Goal: Task Accomplishment & Management: Use online tool/utility

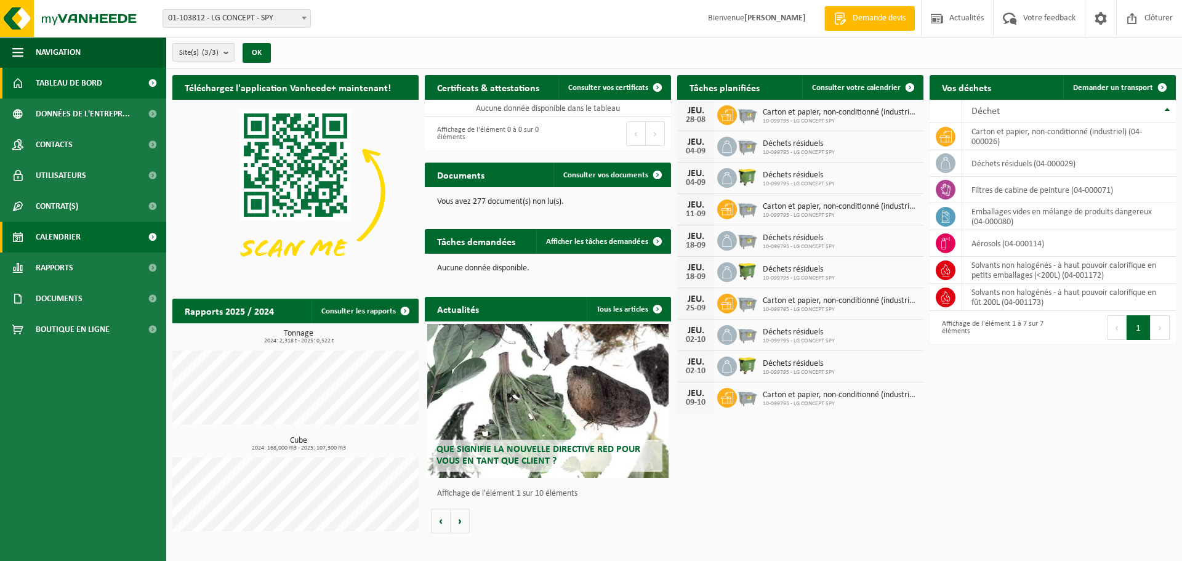
click at [75, 236] on span "Calendrier" at bounding box center [58, 237] width 45 height 31
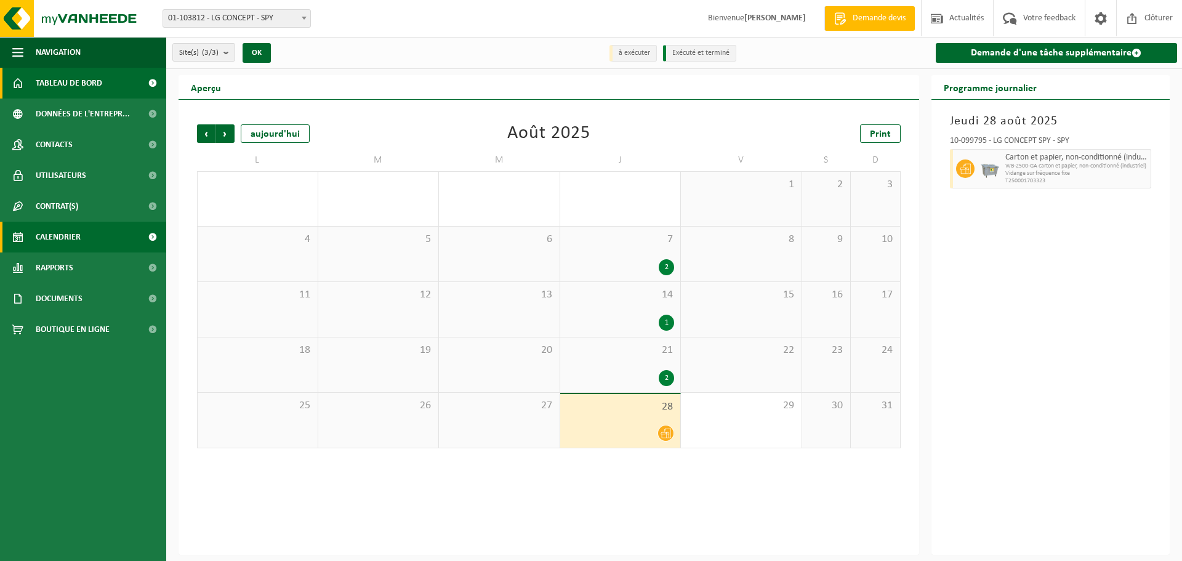
click at [72, 82] on span "Tableau de bord" at bounding box center [69, 83] width 67 height 31
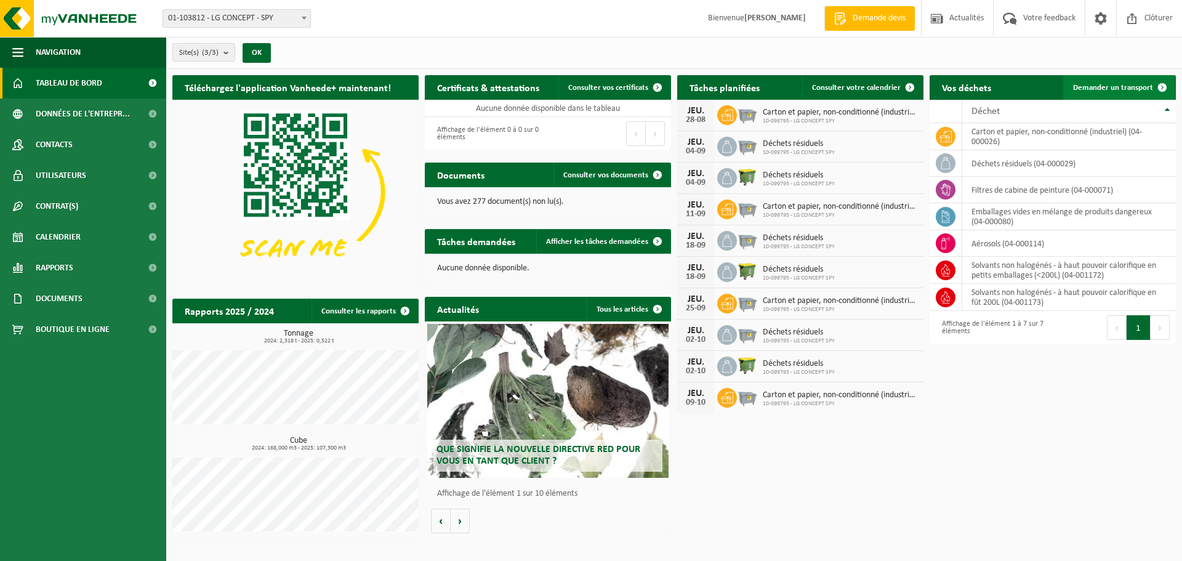
click at [1110, 89] on span "Demander un transport" at bounding box center [1113, 88] width 80 height 8
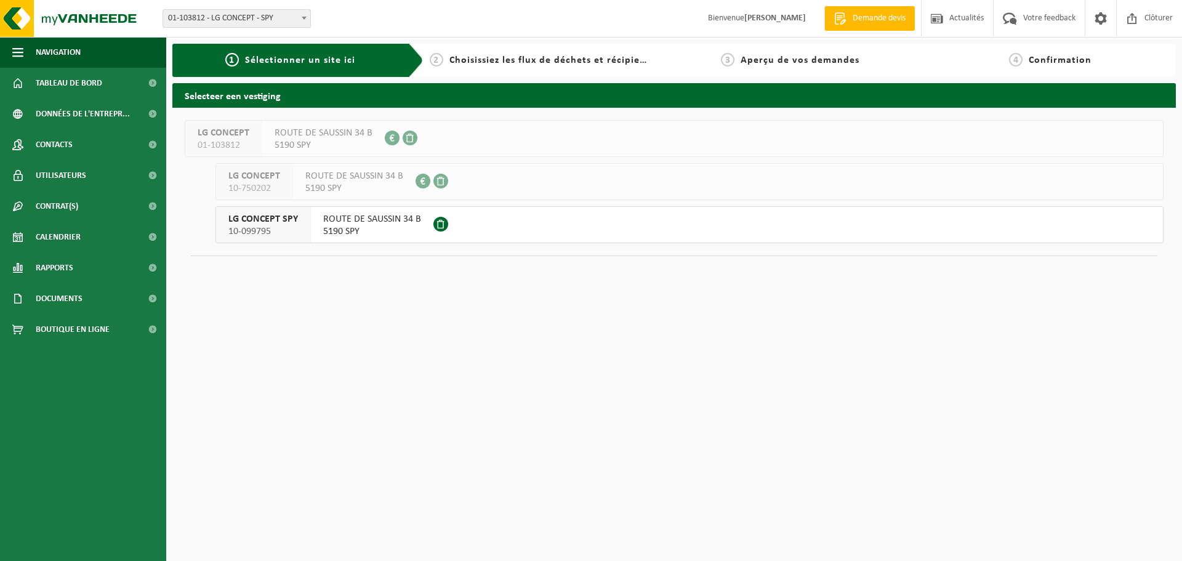
click at [360, 222] on span "ROUTE DE SAUSSIN 34 B" at bounding box center [372, 219] width 98 height 12
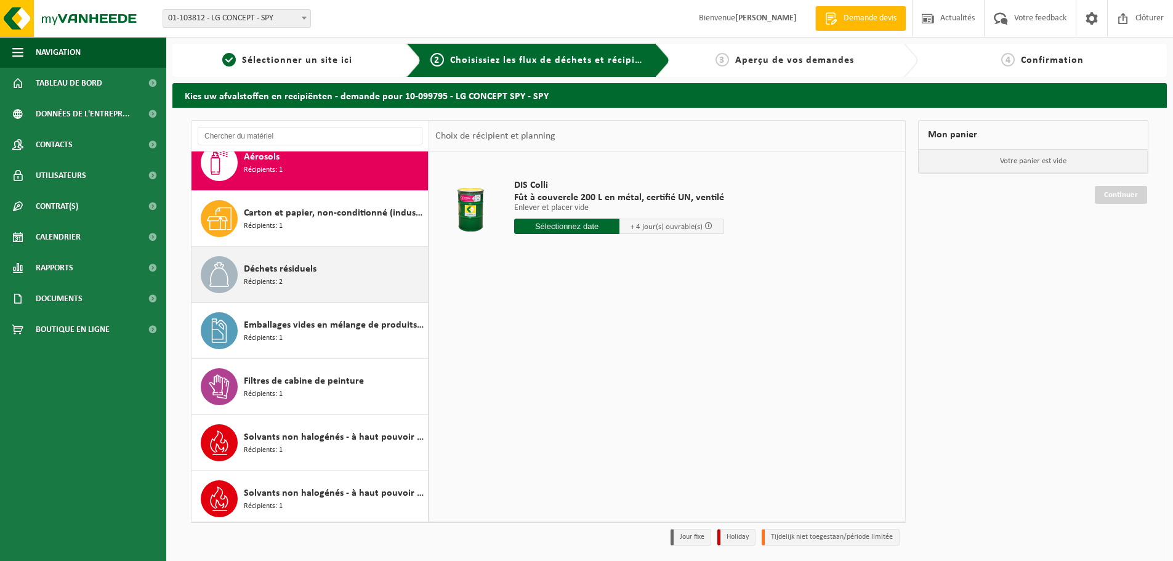
scroll to position [22, 0]
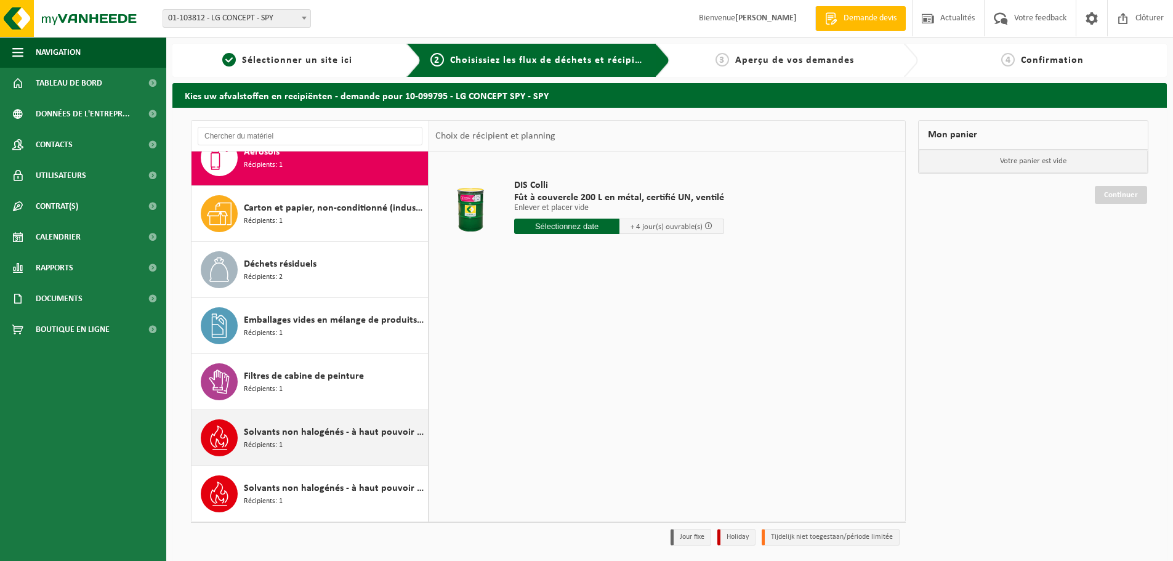
click at [304, 435] on span "Solvants non halogénés - à haut pouvoir calorifique en fût 200L" at bounding box center [334, 432] width 181 height 15
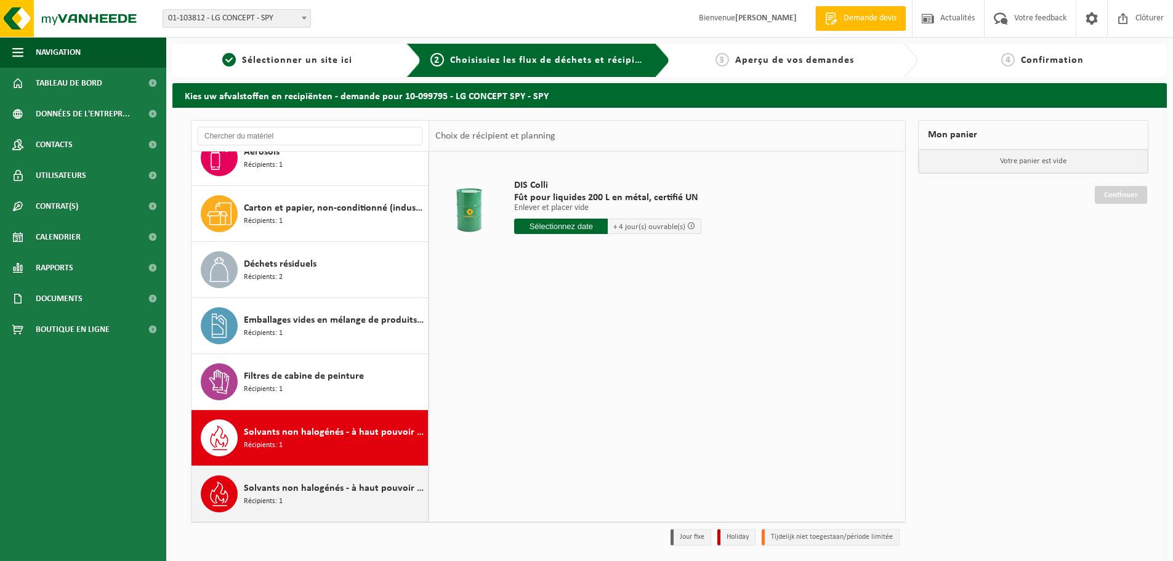
click at [291, 485] on span "Solvants non halogénés - à haut pouvoir calorifique en petits emballages (<200L)" at bounding box center [334, 488] width 181 height 15
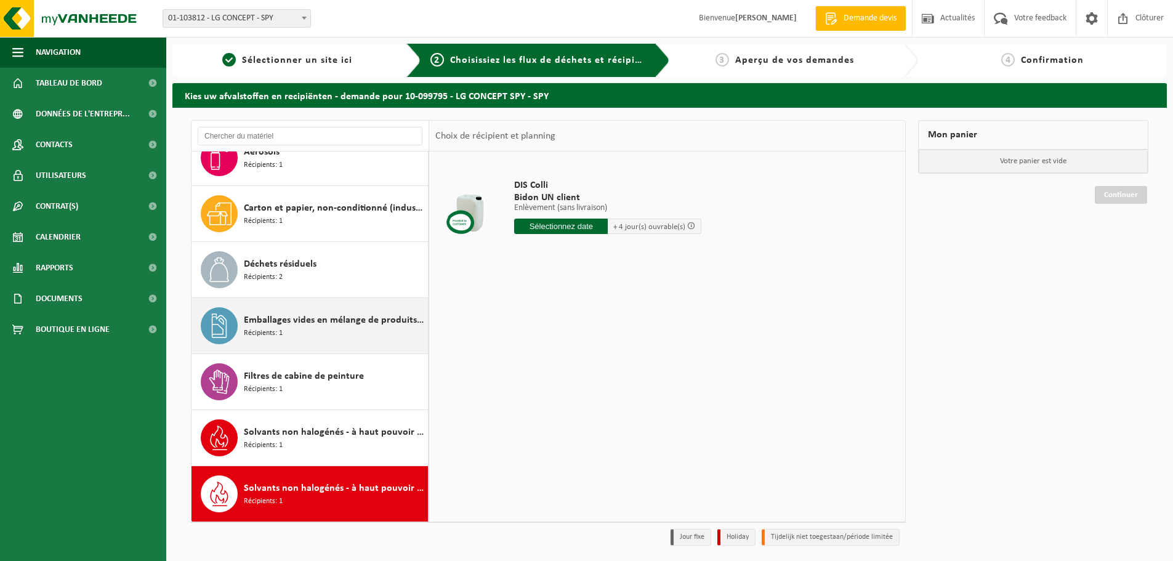
click at [302, 323] on span "Emballages vides en mélange de produits dangereux" at bounding box center [334, 320] width 181 height 15
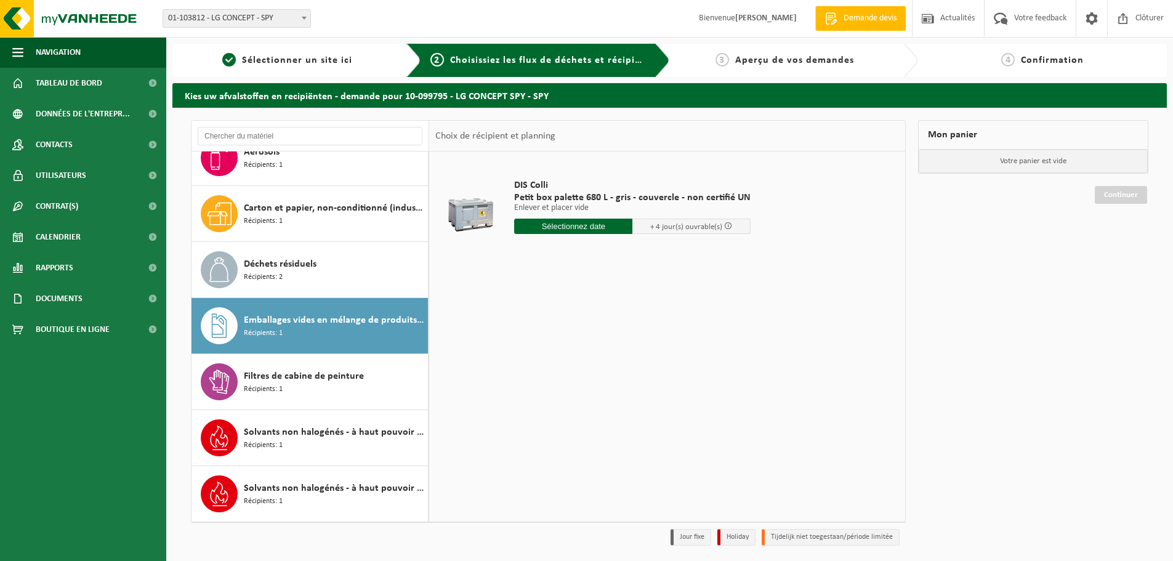
click at [578, 225] on input "text" at bounding box center [573, 226] width 118 height 15
click at [653, 254] on icon at bounding box center [654, 255] width 20 height 20
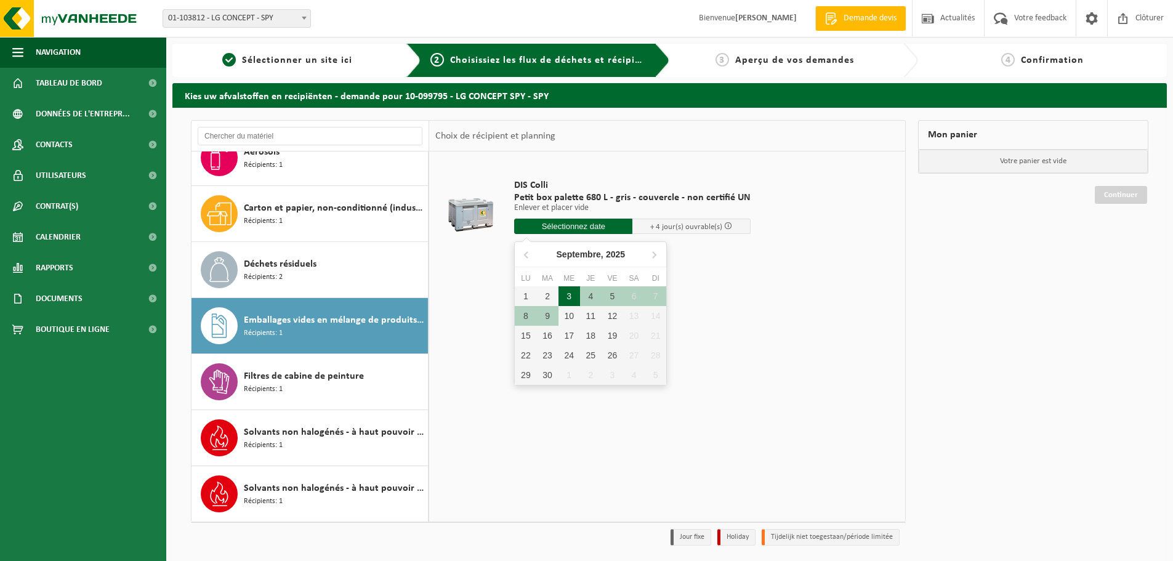
click at [572, 297] on div "3" at bounding box center [570, 296] width 22 height 20
type input "à partir de 2025-09-03"
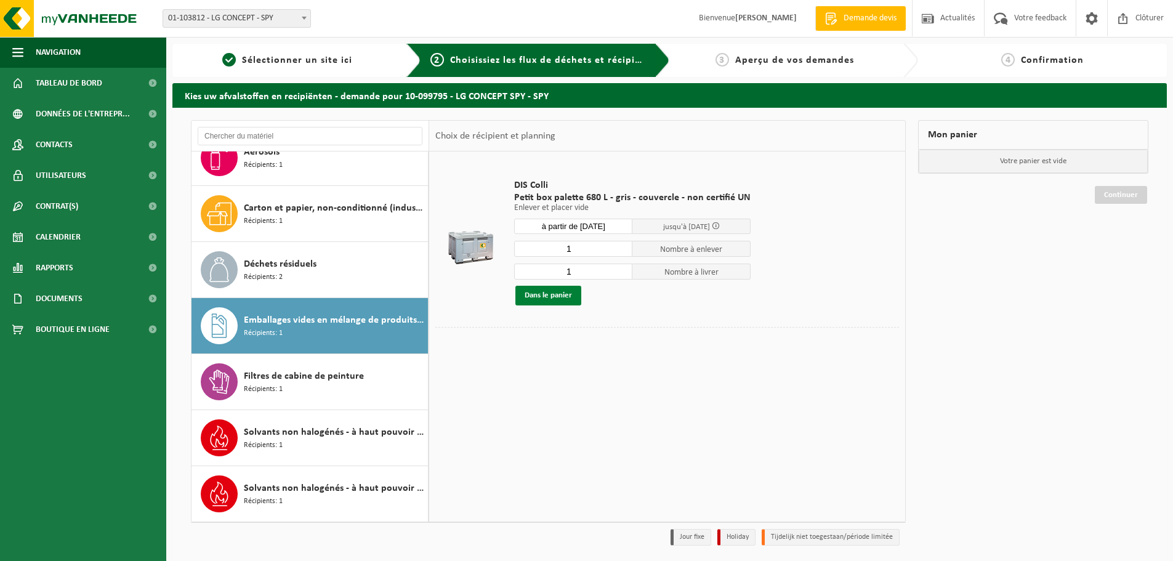
click at [556, 295] on button "Dans le panier" at bounding box center [548, 296] width 66 height 20
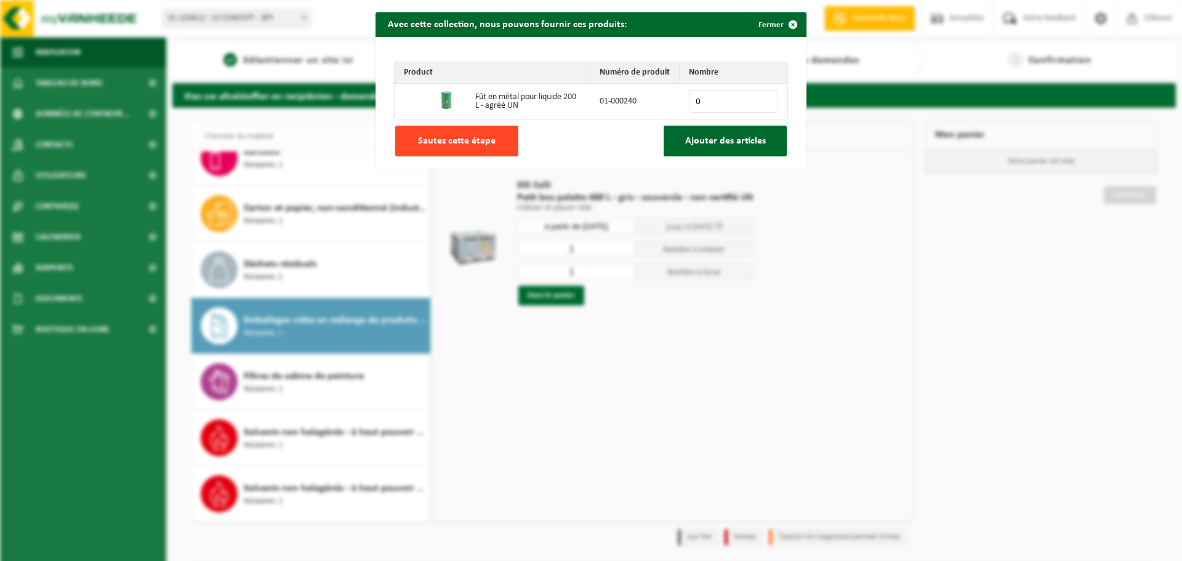
click at [474, 141] on span "Sautez cette étape" at bounding box center [457, 141] width 78 height 10
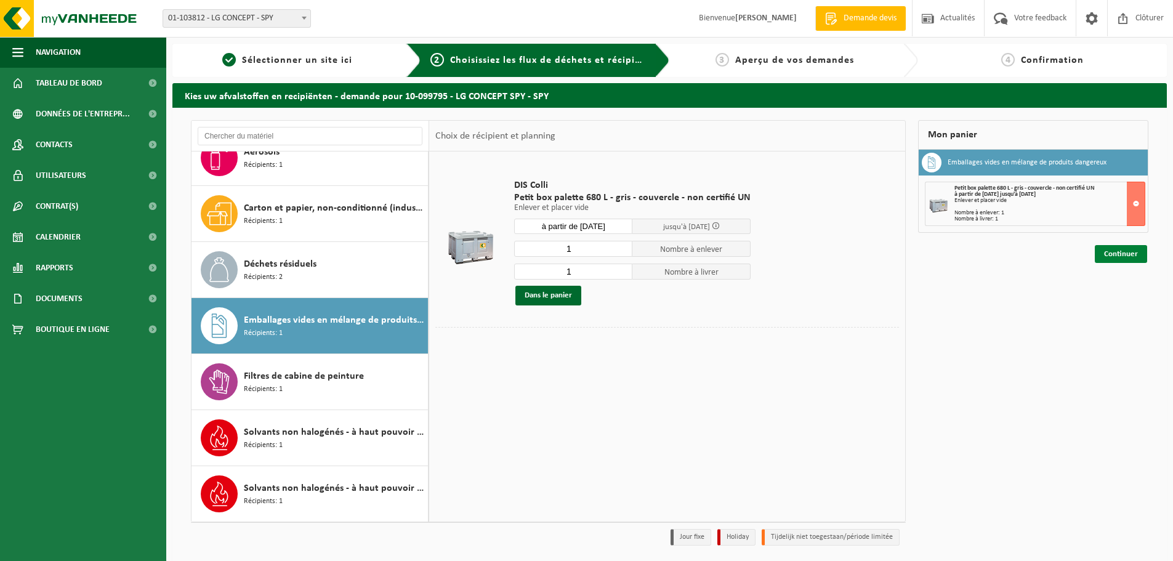
click at [1118, 254] on link "Continuer" at bounding box center [1121, 254] width 52 height 18
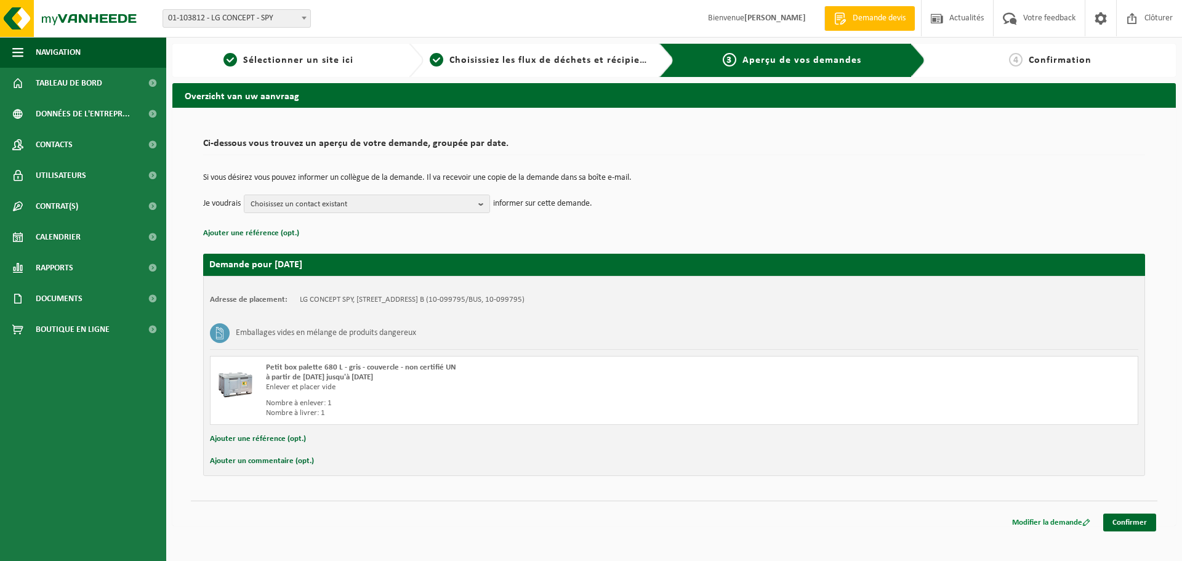
click at [1120, 522] on link "Confirmer" at bounding box center [1130, 523] width 53 height 18
